Goal: Navigation & Orientation: Find specific page/section

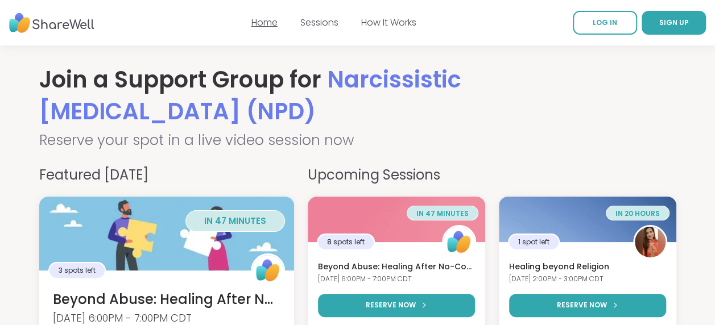
click at [260, 22] on link "Home" at bounding box center [264, 22] width 26 height 13
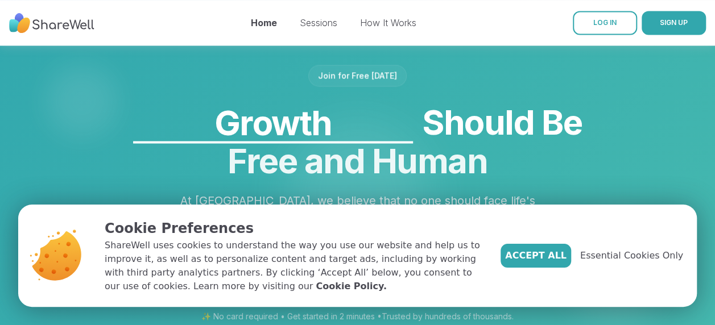
scroll to position [965, 0]
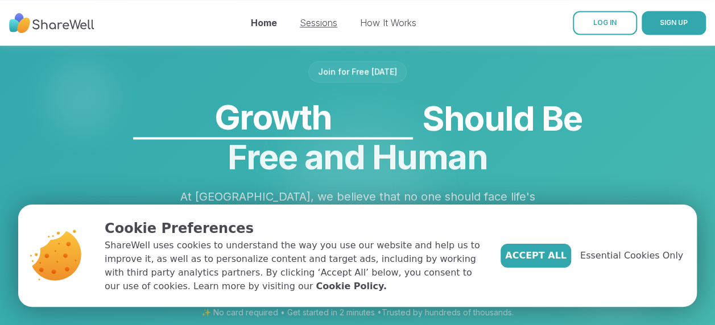
click at [325, 19] on link "Sessions" at bounding box center [319, 22] width 38 height 11
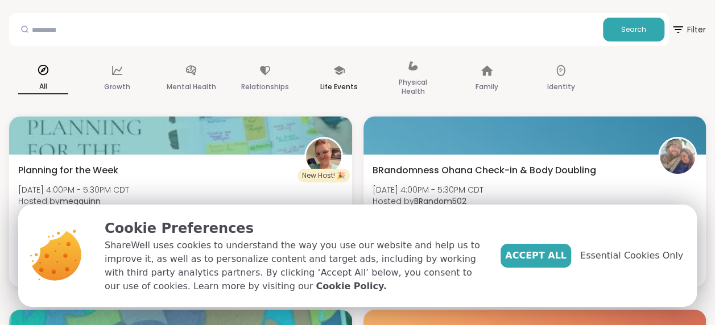
scroll to position [50, 0]
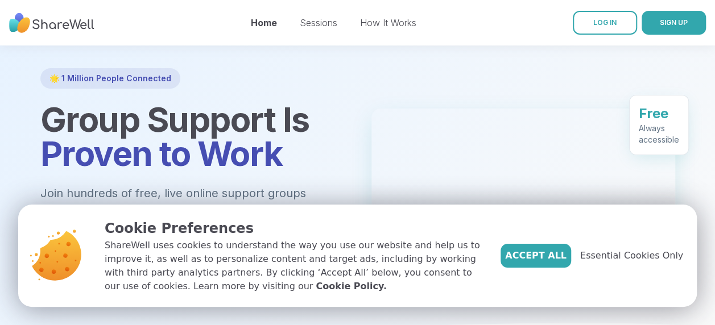
scroll to position [5, 0]
